Goal: Information Seeking & Learning: Check status

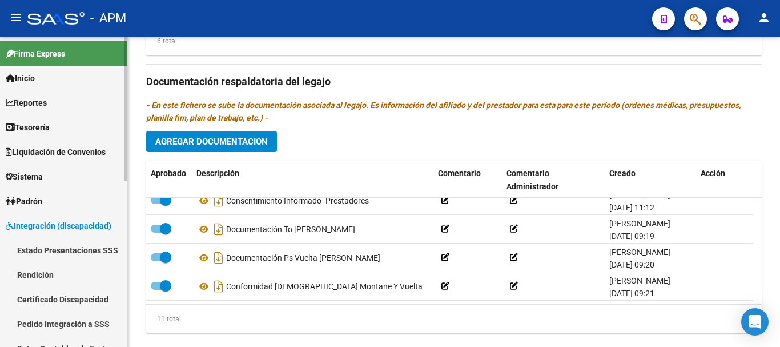
click at [81, 205] on link "Padrón" at bounding box center [63, 200] width 127 height 25
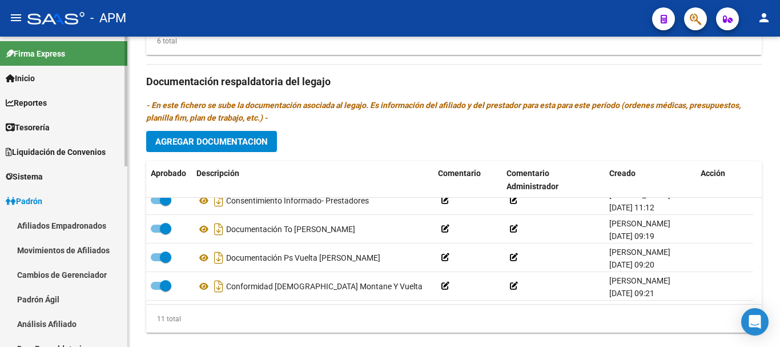
click at [81, 224] on link "Afiliados Empadronados" at bounding box center [63, 225] width 127 height 25
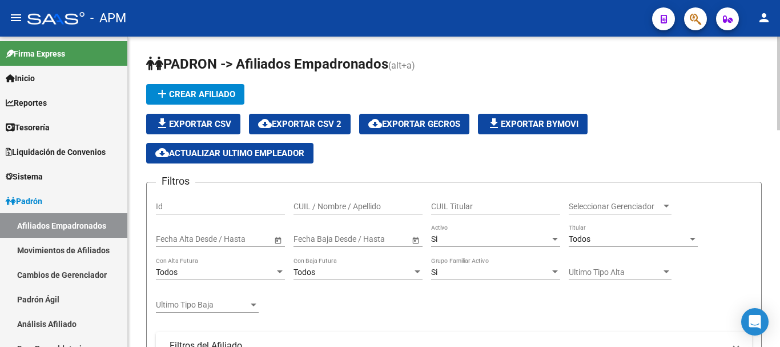
click at [360, 208] on input "CUIL / Nombre / Apellido" at bounding box center [358, 207] width 129 height 10
type input "[PERSON_NAME]"
click at [659, 204] on span "Seleccionar Gerenciador" at bounding box center [615, 207] width 93 height 10
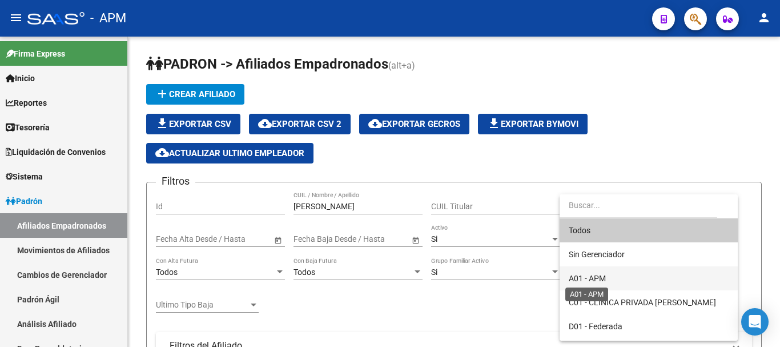
click at [606, 276] on span "A01 - APM" at bounding box center [587, 278] width 37 height 9
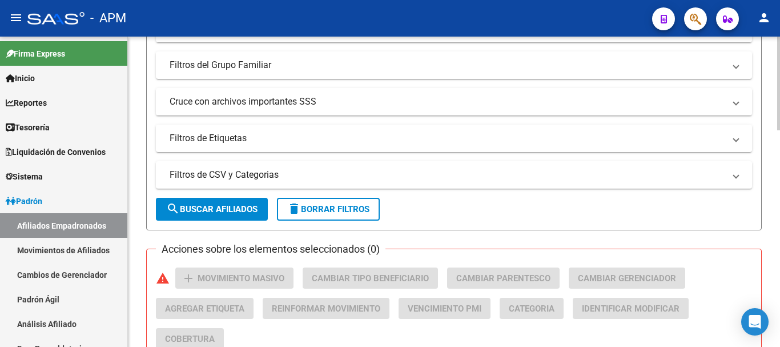
scroll to position [343, 0]
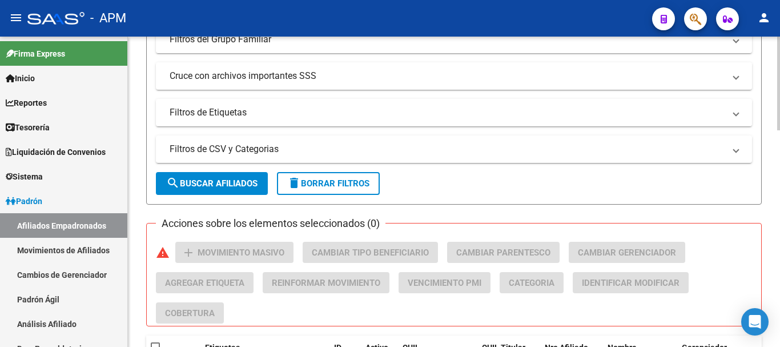
click at [257, 186] on span "search Buscar Afiliados" at bounding box center [211, 183] width 91 height 10
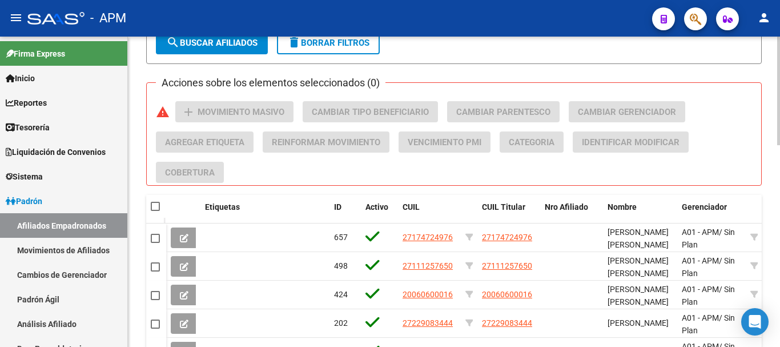
scroll to position [514, 0]
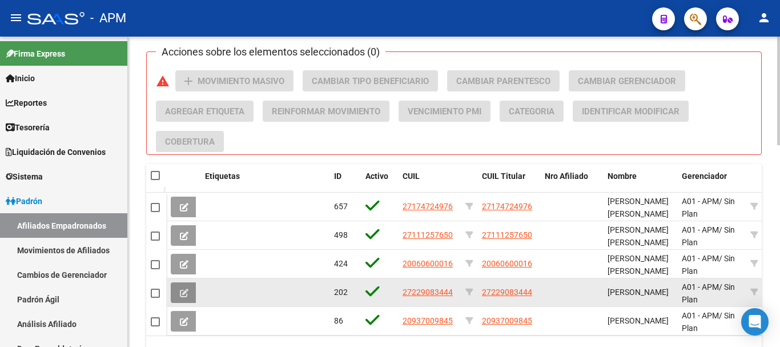
click at [188, 293] on button at bounding box center [184, 292] width 27 height 21
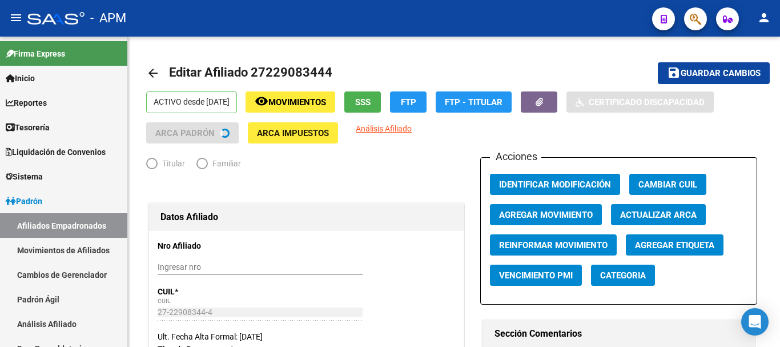
radio input "true"
type input "30-71635698-8"
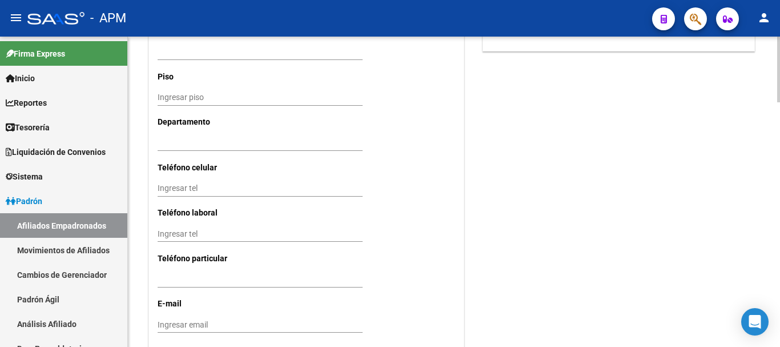
scroll to position [1160, 0]
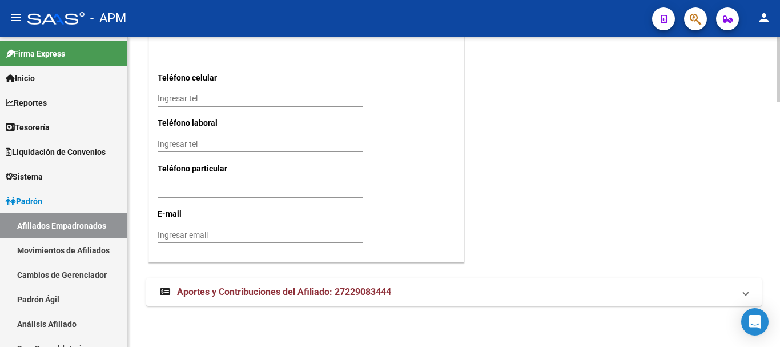
click at [512, 299] on mat-expansion-panel-header "Aportes y Contribuciones del Afiliado: 27229083444" at bounding box center [454, 291] width 616 height 27
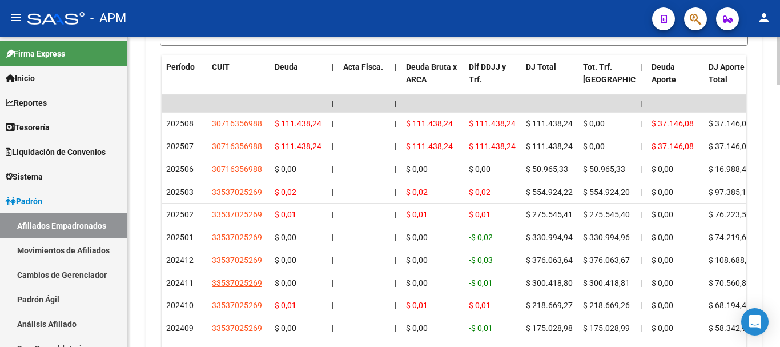
scroll to position [1599, 0]
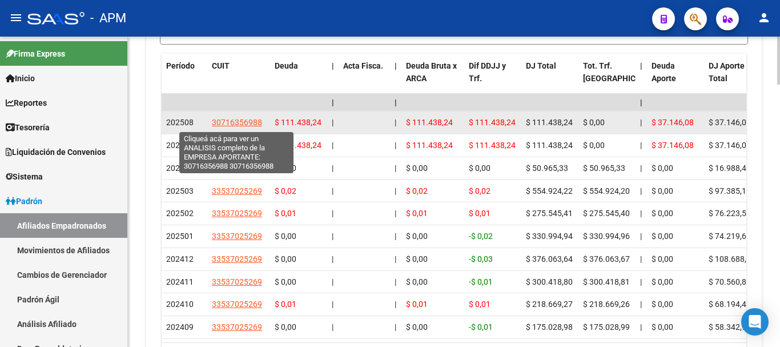
click at [236, 121] on span "30716356988" at bounding box center [237, 122] width 50 height 9
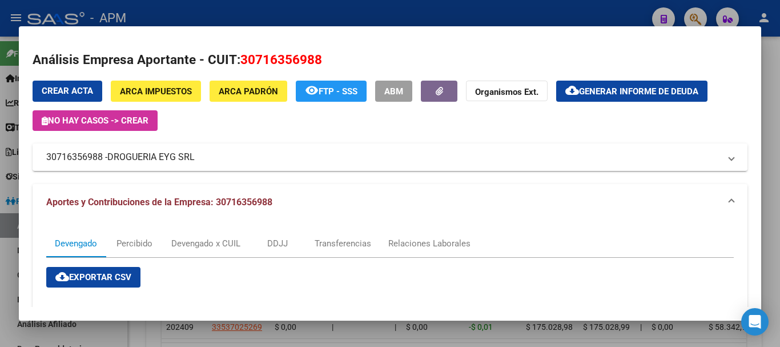
click at [444, 330] on div at bounding box center [390, 173] width 780 height 347
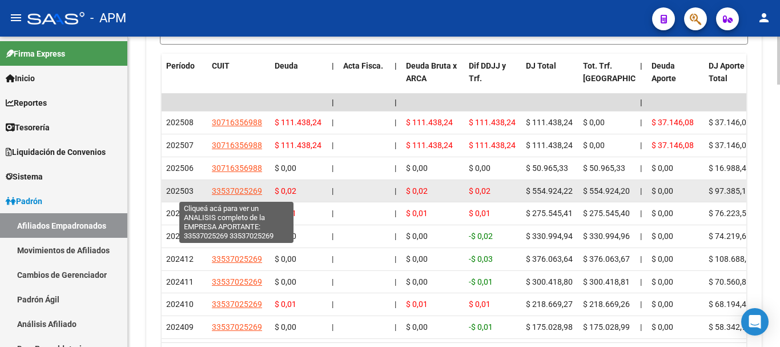
click at [236, 195] on span "33537025269" at bounding box center [237, 190] width 50 height 9
type textarea "33537025269"
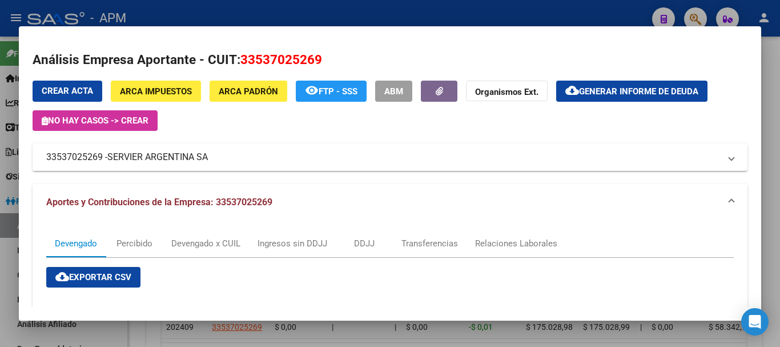
click at [439, 334] on div at bounding box center [390, 173] width 780 height 347
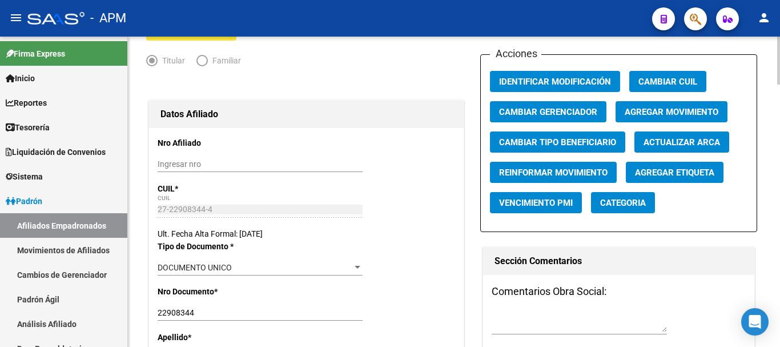
scroll to position [0, 0]
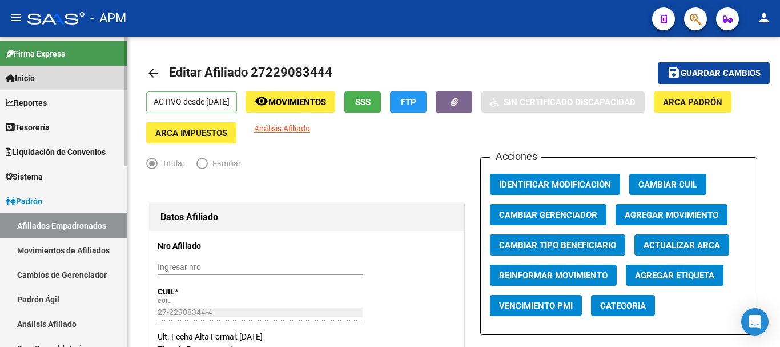
click at [57, 83] on link "Inicio" at bounding box center [63, 78] width 127 height 25
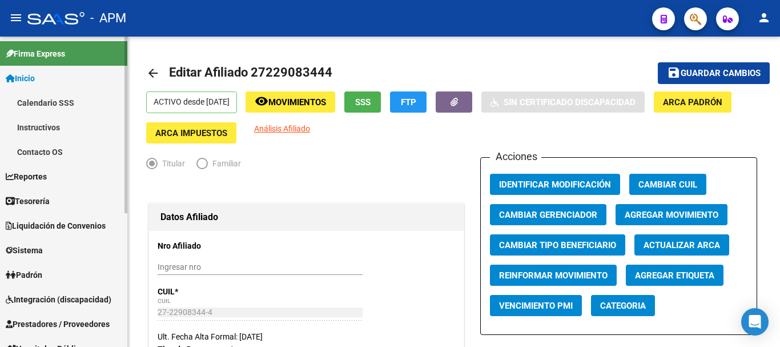
click at [74, 98] on link "Calendario SSS" at bounding box center [63, 102] width 127 height 25
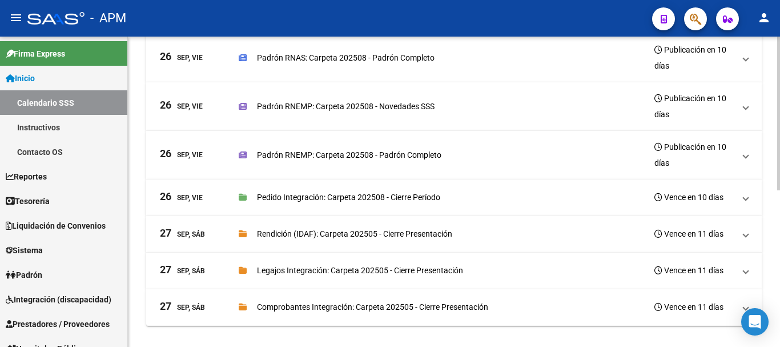
scroll to position [316, 0]
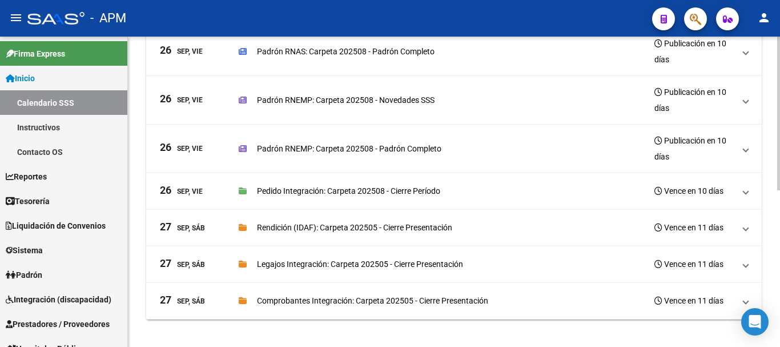
click at [747, 187] on span at bounding box center [746, 190] width 5 height 13
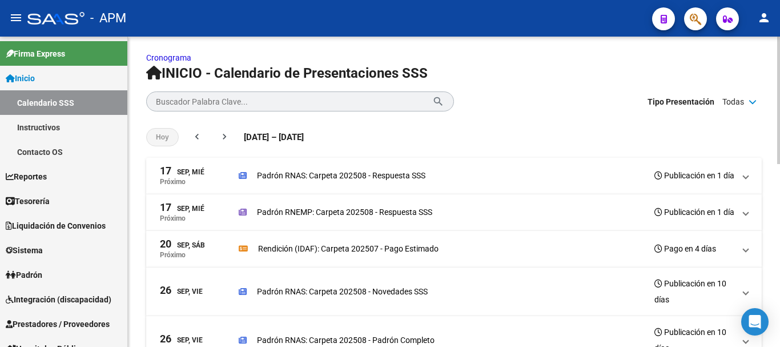
scroll to position [0, 0]
